Goal: Find specific fact: Find specific fact

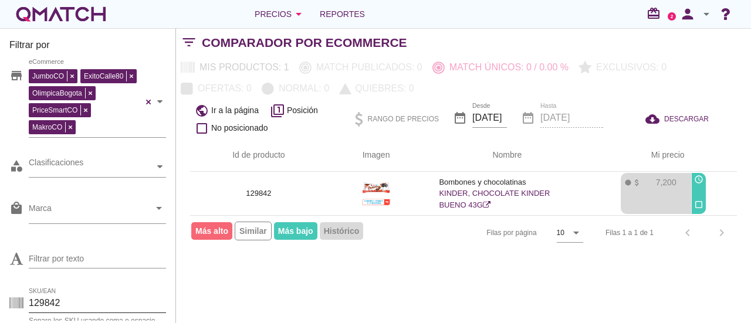
drag, startPoint x: 0, startPoint y: 0, endPoint x: 62, endPoint y: 266, distance: 273.0
click at [4, 262] on div "Filtrar por store JumboCO ExitoCalle80 OlimpicaBogota PriceSmartCO MakroCO eCom…" at bounding box center [88, 175] width 176 height 295
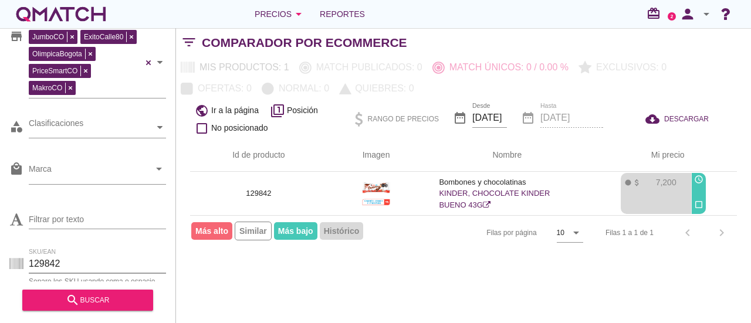
click at [69, 260] on input "129842" at bounding box center [97, 264] width 137 height 19
click at [79, 261] on input "129842" at bounding box center [97, 264] width 137 height 19
type input "1"
paste input "7509546680422"
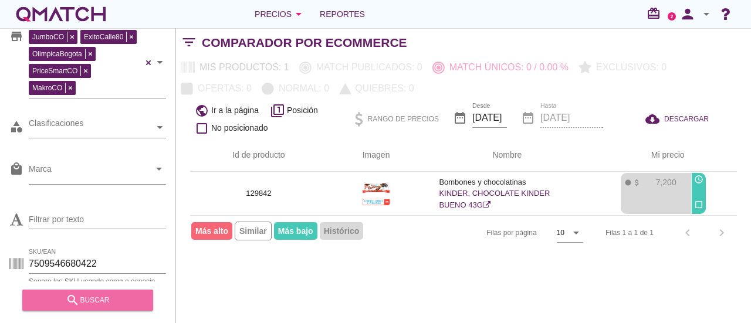
click at [94, 299] on div "search buscar" at bounding box center [88, 300] width 112 height 14
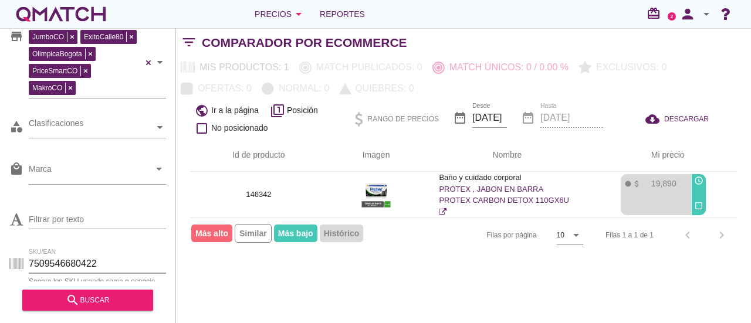
drag, startPoint x: 114, startPoint y: 264, endPoint x: 25, endPoint y: 258, distance: 88.8
click at [25, 258] on div "SKU/EAN 7509546680422 Separe los SKU usando coma o espacio" at bounding box center [87, 267] width 157 height 38
paste input "702147201755"
click at [94, 298] on div "search buscar" at bounding box center [88, 300] width 112 height 14
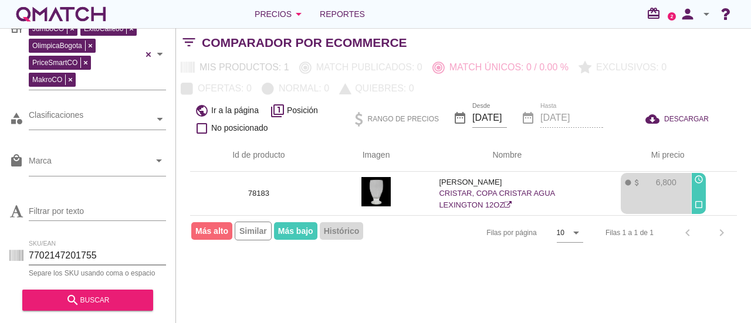
drag, startPoint x: 103, startPoint y: 266, endPoint x: 0, endPoint y: 264, distance: 103.3
click at [0, 264] on div "Filtrar por store JumboCO ExitoCalle80 OlimpicaBogota PriceSmartCO MakroCO eCom…" at bounding box center [88, 175] width 176 height 295
paste input "7193831499"
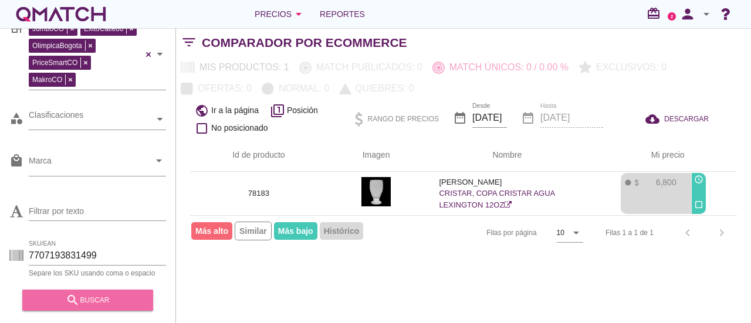
click at [114, 307] on button "search buscar" at bounding box center [87, 300] width 131 height 21
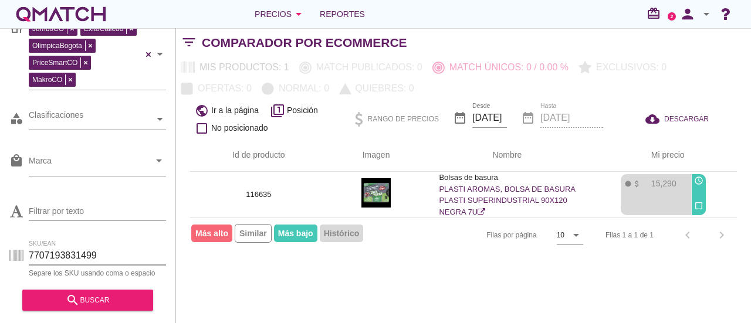
drag, startPoint x: 90, startPoint y: 251, endPoint x: 13, endPoint y: 253, distance: 76.3
click at [13, 252] on div "SKU/EAN 7707193831499 Separe los SKU usando coma o espacio" at bounding box center [87, 258] width 157 height 38
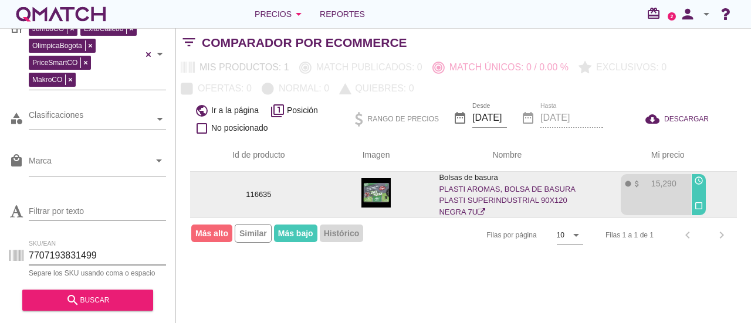
paste input "2231000066"
type input "7702231000066"
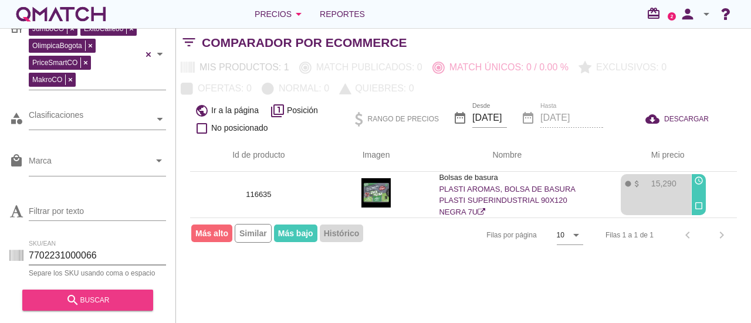
click at [66, 302] on icon "search" at bounding box center [73, 300] width 14 height 14
